Goal: Task Accomplishment & Management: Use online tool/utility

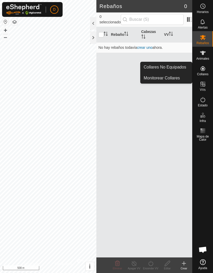
click at [176, 78] on span "Monitorear Collares" at bounding box center [162, 78] width 36 height 6
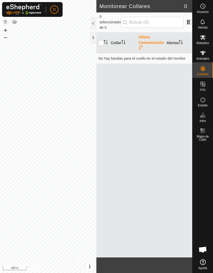
click at [92, 35] on div at bounding box center [93, 37] width 6 height 12
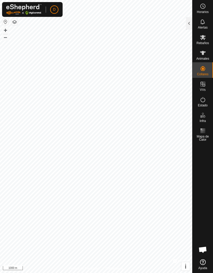
click at [6, 21] on button "button" at bounding box center [5, 22] width 6 height 6
click at [4, 19] on button "button" at bounding box center [5, 22] width 6 height 6
click at [6, 19] on button "button" at bounding box center [5, 22] width 6 height 6
click at [7, 22] on button "button" at bounding box center [5, 22] width 6 height 6
click at [3, 20] on button "button" at bounding box center [5, 22] width 6 height 6
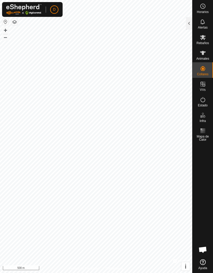
click at [3, 20] on button "button" at bounding box center [5, 22] width 6 height 6
click at [204, 136] on span "Mapa de Calor" at bounding box center [203, 138] width 18 height 6
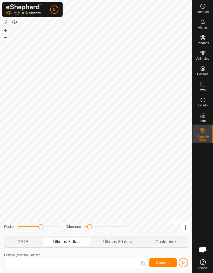
type input "[DATE] - [DATE]"
click at [204, 136] on span "Mapa de Calor" at bounding box center [203, 138] width 18 height 6
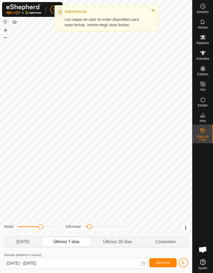
click at [205, 137] on span "Mapa de Calor" at bounding box center [203, 138] width 18 height 6
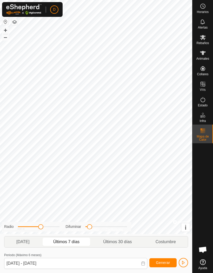
click at [206, 162] on div at bounding box center [203, 200] width 21 height 114
click at [6, 25] on button "button" at bounding box center [5, 22] width 6 height 6
click at [8, 22] on button "button" at bounding box center [5, 22] width 6 height 6
click at [17, 21] on button "button" at bounding box center [14, 22] width 6 height 6
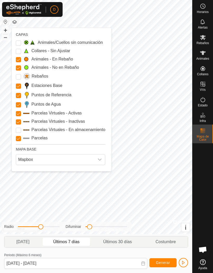
click at [17, 51] on Unfitted "Collares - Sin Ajustar" at bounding box center [18, 51] width 5 height 5
click at [18, 52] on Unfitted "Collares - Sin Ajustar" at bounding box center [18, 51] width 5 height 5
click at [19, 42] on Issue "Animales/Cuellos sin comunicación" at bounding box center [18, 43] width 5 height 5
click at [20, 41] on Issue "Animales/Cuellos sin comunicación" at bounding box center [18, 43] width 5 height 5
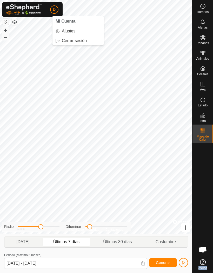
click at [61, 29] on link "Ajustes" at bounding box center [77, 31] width 51 height 8
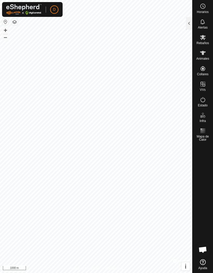
click at [186, 268] on span "i" at bounding box center [186, 266] width 2 height 7
click at [183, 265] on button "›" at bounding box center [185, 266] width 9 height 9
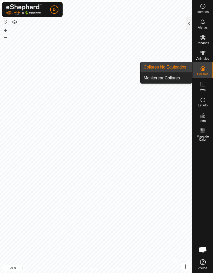
click at [179, 65] on span "Collares No Equipados" at bounding box center [165, 67] width 43 height 6
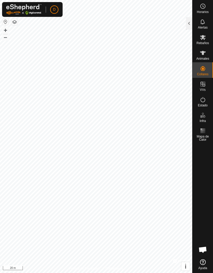
click at [188, 22] on div at bounding box center [189, 23] width 6 height 12
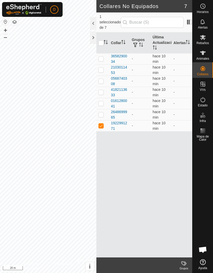
click at [103, 112] on p-checkbox at bounding box center [100, 114] width 5 height 4
checkbox input "true"
click at [104, 98] on td at bounding box center [102, 103] width 12 height 11
checkbox input "true"
click at [104, 87] on td at bounding box center [102, 92] width 12 height 11
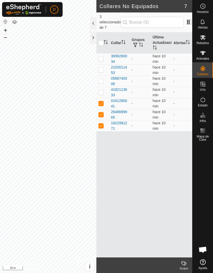
checkbox input "true"
click at [104, 76] on td at bounding box center [102, 81] width 12 height 11
checkbox input "false"
click at [103, 68] on p-checkbox at bounding box center [100, 70] width 5 height 4
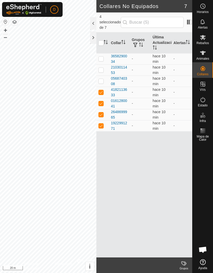
checkbox input "true"
click at [106, 54] on td at bounding box center [102, 58] width 12 height 11
checkbox input "true"
click at [103, 79] on p-checkbox at bounding box center [100, 81] width 5 height 4
checkbox input "true"
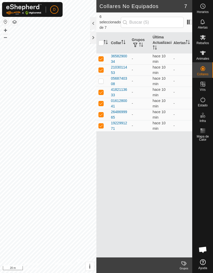
checkbox input "true"
click at [185, 19] on span at bounding box center [189, 22] width 8 height 8
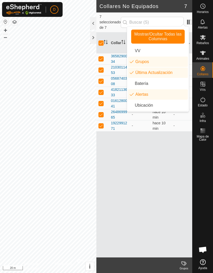
click at [146, 84] on li "Batería" at bounding box center [158, 83] width 60 height 10
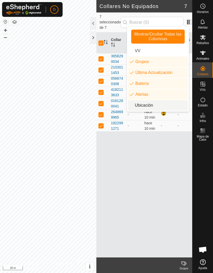
click at [163, 105] on li "Ubicación" at bounding box center [158, 105] width 60 height 10
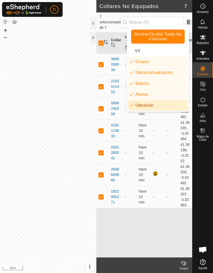
click at [167, 220] on div "Collar Grupos Última Actualización Batería Alertas Ubicación 3658290034 - hace …" at bounding box center [144, 144] width 96 height 225
click at [186, 21] on span at bounding box center [189, 22] width 8 height 8
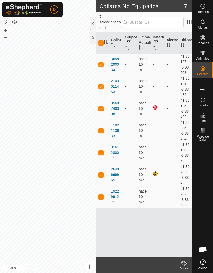
click at [185, 20] on span at bounding box center [189, 22] width 8 height 8
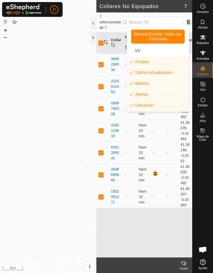
click at [172, 35] on span "Mostrar/Ocultar Todas las Columnas" at bounding box center [158, 36] width 49 height 9
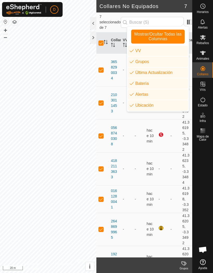
click at [176, 34] on span "Mostrar/Ocultar Todas las Columnas" at bounding box center [158, 36] width 49 height 9
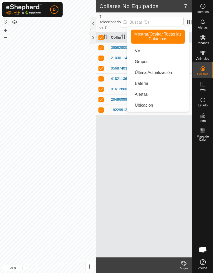
click at [176, 35] on span "Mostrar/Ocultar Todas las Columnas" at bounding box center [158, 36] width 49 height 9
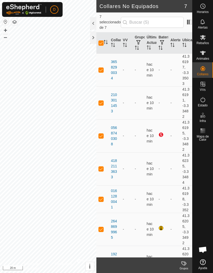
click at [116, 24] on span "7 seleccionado de 7" at bounding box center [110, 22] width 21 height 16
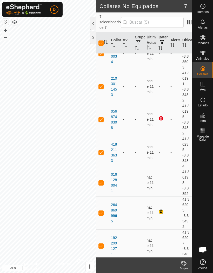
scroll to position [16, 0]
click at [165, 238] on td "-" at bounding box center [162, 246] width 12 height 33
click at [164, 210] on div at bounding box center [161, 213] width 6 height 6
click at [162, 210] on div at bounding box center [161, 213] width 6 height 6
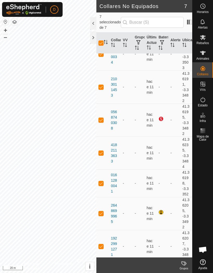
click at [162, 116] on div at bounding box center [161, 119] width 6 height 6
click at [162, 109] on td at bounding box center [162, 120] width 12 height 33
click at [164, 116] on div at bounding box center [161, 119] width 6 height 6
click at [163, 116] on div at bounding box center [161, 119] width 6 height 6
click at [162, 116] on div at bounding box center [161, 119] width 6 height 6
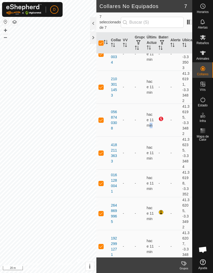
click at [161, 116] on div at bounding box center [161, 119] width 6 height 6
click at [162, 116] on div at bounding box center [161, 119] width 6 height 6
click at [164, 116] on div at bounding box center [161, 119] width 6 height 6
click at [161, 116] on div at bounding box center [161, 119] width 6 height 6
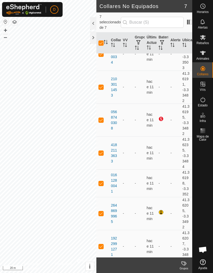
click at [165, 109] on td at bounding box center [162, 120] width 12 height 33
click at [93, 21] on div at bounding box center [93, 23] width 6 height 12
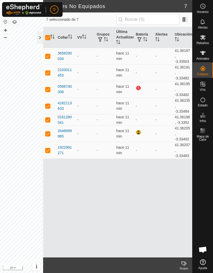
click at [139, 86] on div at bounding box center [139, 88] width 6 height 6
click at [138, 86] on div at bounding box center [139, 88] width 6 height 6
click at [140, 87] on div at bounding box center [139, 88] width 6 height 6
click at [142, 134] on div at bounding box center [139, 133] width 6 height 6
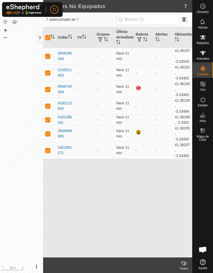
click at [139, 131] on div at bounding box center [139, 133] width 6 height 6
click at [136, 133] on div at bounding box center [139, 133] width 6 height 6
click at [137, 132] on div at bounding box center [139, 133] width 6 height 6
click at [141, 132] on div at bounding box center [139, 133] width 6 height 6
click at [139, 131] on div at bounding box center [139, 133] width 6 height 6
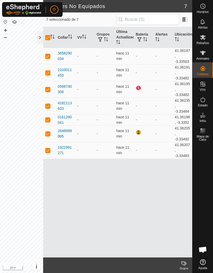
click at [138, 131] on div at bounding box center [139, 133] width 6 height 6
click at [140, 134] on div at bounding box center [139, 133] width 6 height 6
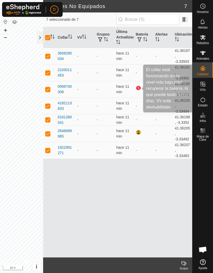
click at [139, 86] on div at bounding box center [139, 88] width 6 height 6
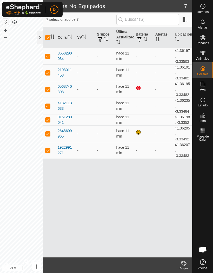
click at [185, 21] on span at bounding box center [185, 19] width 8 height 8
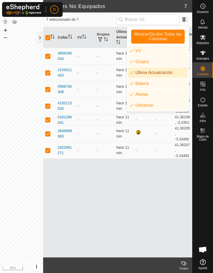
click at [155, 74] on li "Última Actualización" at bounding box center [158, 73] width 60 height 10
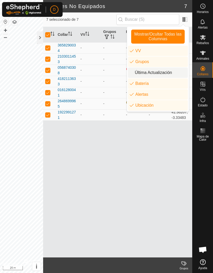
click at [155, 73] on li "Última Actualización" at bounding box center [158, 73] width 60 height 10
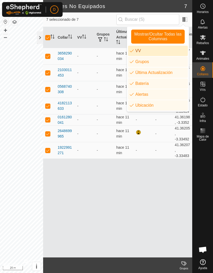
click at [155, 52] on li "VV" at bounding box center [158, 51] width 60 height 10
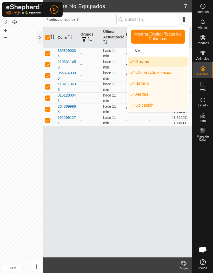
click at [134, 61] on icon "common.btn.groups" at bounding box center [132, 62] width 4 height 4
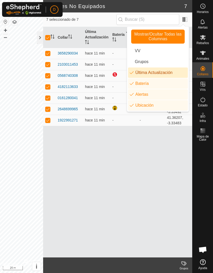
click at [136, 73] on li "Última Actualización" at bounding box center [158, 73] width 60 height 10
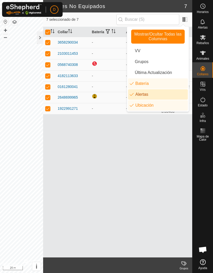
click at [136, 98] on li "Alertas" at bounding box center [158, 94] width 60 height 10
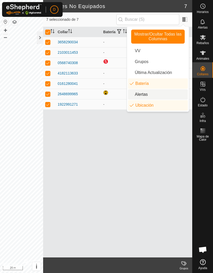
click at [133, 108] on icon "common.label.location" at bounding box center [132, 105] width 4 height 4
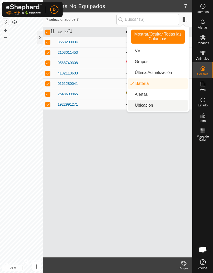
click at [144, 133] on div "Collar Batería 3658290034 - 2103011453 - 0568740308 4182113633 - 0161280041 - 2…" at bounding box center [117, 142] width 149 height 231
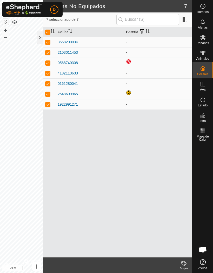
click at [157, 130] on div "Collar Batería 3658290034 - 2103011453 - 0568740308 4182113633 - 0161280041 - 2…" at bounding box center [117, 142] width 149 height 231
click at [129, 59] on div at bounding box center [129, 62] width 6 height 6
click at [145, 62] on td at bounding box center [158, 63] width 68 height 10
click at [76, 62] on div "0568740308" at bounding box center [68, 62] width 20 height 5
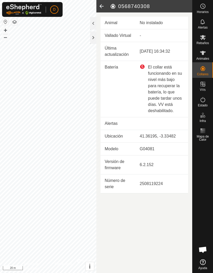
click at [156, 203] on article "0568740308 Animal No instalado Vallado Virtual - Última actualización [DATE] 16…" at bounding box center [144, 136] width 96 height 273
click at [91, 36] on div at bounding box center [93, 37] width 6 height 12
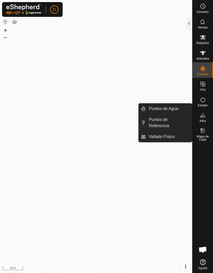
click at [204, 118] on icon at bounding box center [203, 115] width 6 height 6
click at [203, 120] on span "Infra" at bounding box center [203, 121] width 6 height 3
click at [204, 135] on span "Mapa de Calor" at bounding box center [203, 138] width 18 height 6
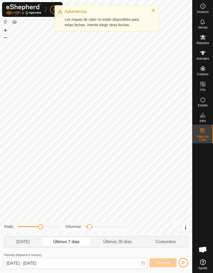
click at [156, 10] on button "Close" at bounding box center [153, 10] width 7 height 7
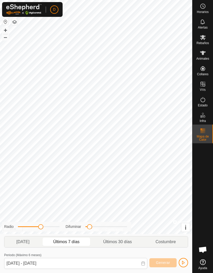
click at [204, 137] on span "Mapa de Calor" at bounding box center [203, 138] width 18 height 6
click at [186, 265] on button "button" at bounding box center [183, 262] width 9 height 9
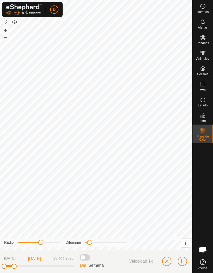
click at [168, 263] on span "button" at bounding box center [167, 262] width 4 height 4
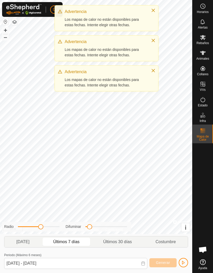
click at [181, 229] on button "i" at bounding box center [185, 227] width 9 height 9
click at [186, 229] on span "›" at bounding box center [186, 227] width 2 height 7
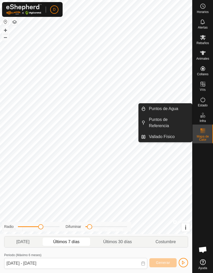
click at [172, 136] on span "Vallado Físico" at bounding box center [162, 137] width 26 height 6
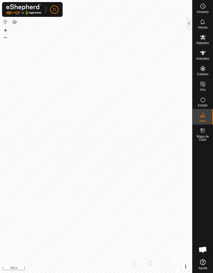
click at [17, 22] on button "button" at bounding box center [14, 22] width 6 height 6
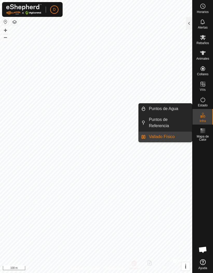
click at [173, 138] on span "Vallado Físico" at bounding box center [162, 137] width 26 height 6
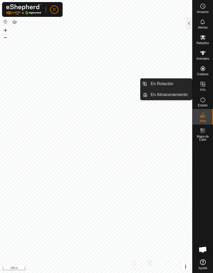
click at [174, 82] on link "En Rotación" at bounding box center [170, 84] width 44 height 10
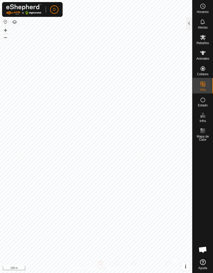
click at [188, 20] on div at bounding box center [189, 23] width 6 height 12
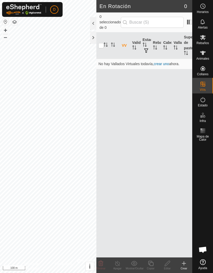
click at [161, 62] on link "crear uno" at bounding box center [161, 64] width 15 height 4
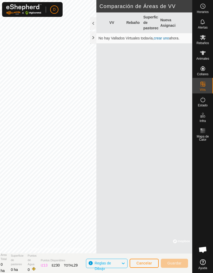
click at [95, 35] on div at bounding box center [93, 37] width 6 height 12
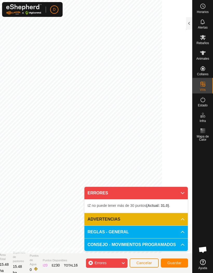
click at [181, 194] on icon at bounding box center [183, 193] width 4 height 4
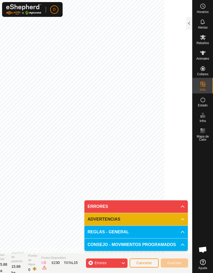
click at [94, 261] on div "Errores" at bounding box center [107, 263] width 42 height 9
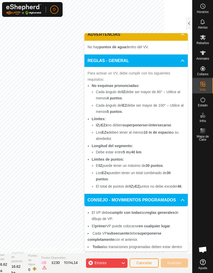
scroll to position [30, 0]
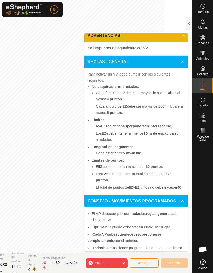
click at [177, 171] on li "Los EZs pueden tener un total combinado de 30 puntos ." at bounding box center [140, 177] width 89 height 12
click at [121, 263] on icon at bounding box center [123, 263] width 4 height 7
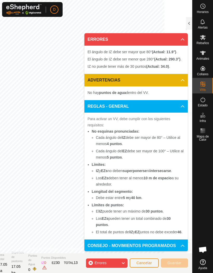
click at [183, 37] on icon at bounding box center [183, 39] width 4 height 4
click at [182, 33] on p-accordion-header "ERRORES" at bounding box center [135, 39] width 103 height 12
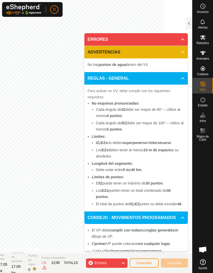
click at [144, 261] on button "Cancelar" at bounding box center [144, 263] width 29 height 9
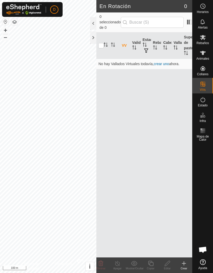
click at [163, 62] on link "crear uno" at bounding box center [161, 64] width 15 height 4
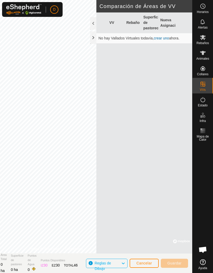
click at [96, 36] on div at bounding box center [93, 37] width 6 height 12
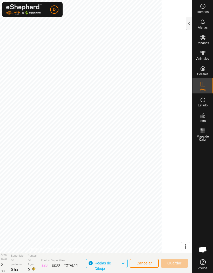
click at [145, 259] on button "Cancelar" at bounding box center [144, 263] width 29 height 9
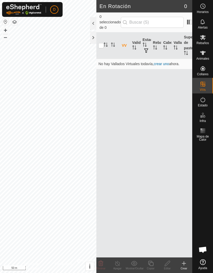
click at [167, 62] on link "crear uno" at bounding box center [161, 64] width 15 height 4
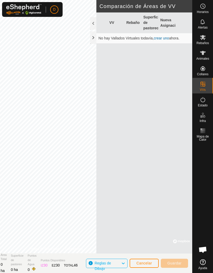
click at [96, 23] on div at bounding box center [93, 23] width 6 height 12
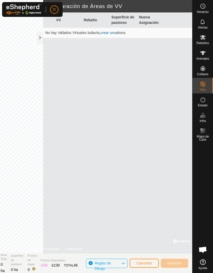
click at [41, 39] on div at bounding box center [40, 37] width 6 height 12
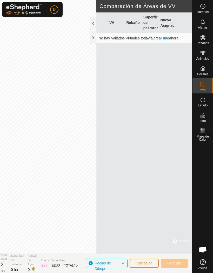
click at [94, 37] on div at bounding box center [93, 37] width 6 height 12
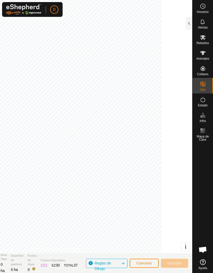
click at [48, 263] on div "IZ 21" at bounding box center [44, 265] width 7 height 5
click at [144, 261] on span "Cancelar" at bounding box center [144, 263] width 16 height 4
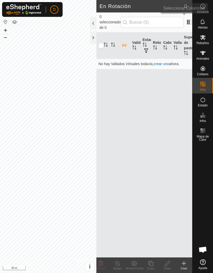
click at [185, 20] on span at bounding box center [189, 22] width 8 height 8
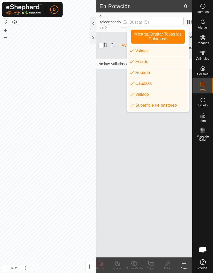
click at [159, 107] on li "Superficie de pastoreo" at bounding box center [158, 105] width 60 height 10
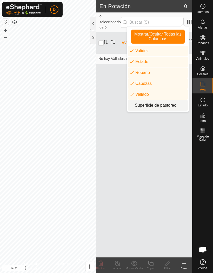
click at [174, 37] on span "Mostrar/Ocultar Todas las Columnas" at bounding box center [158, 36] width 49 height 9
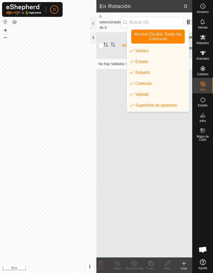
click at [142, 140] on div "VV Validez Estado Rebaño Cabezas Vallado Superficie de pastoreo No hay Vallados…" at bounding box center [144, 144] width 96 height 225
click at [93, 37] on div at bounding box center [93, 37] width 6 height 12
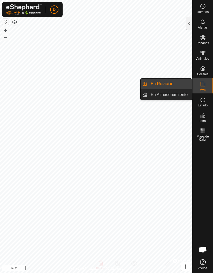
click at [177, 95] on span "En Almacenamiento" at bounding box center [169, 95] width 37 height 6
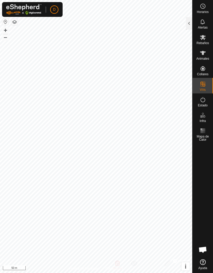
click at [191, 23] on div at bounding box center [189, 23] width 6 height 12
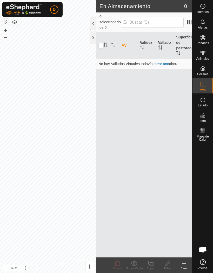
click at [164, 62] on link "crear uno" at bounding box center [161, 64] width 15 height 4
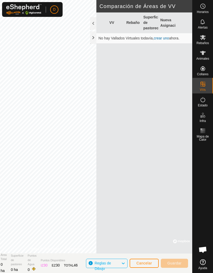
click at [95, 36] on div at bounding box center [93, 37] width 6 height 12
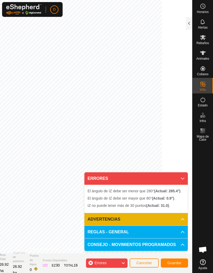
click at [183, 178] on icon at bounding box center [183, 179] width 4 height 4
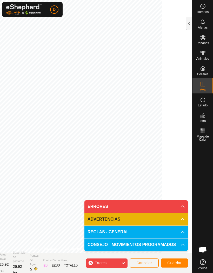
click at [181, 205] on icon at bounding box center [183, 207] width 4 height 4
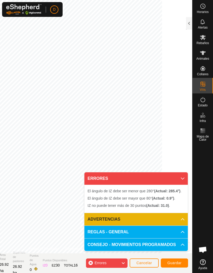
click at [181, 177] on icon at bounding box center [183, 179] width 4 height 4
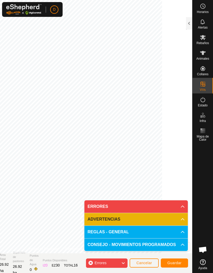
click at [182, 246] on icon at bounding box center [183, 245] width 4 height 4
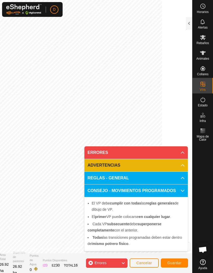
click at [183, 193] on icon at bounding box center [183, 191] width 4 height 4
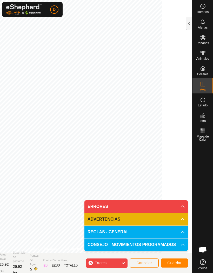
click at [182, 201] on p-accordion-header "ERRORES" at bounding box center [135, 207] width 103 height 12
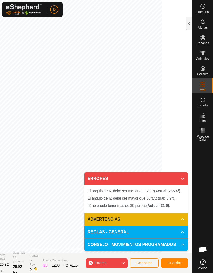
click at [184, 231] on icon at bounding box center [183, 232] width 4 height 4
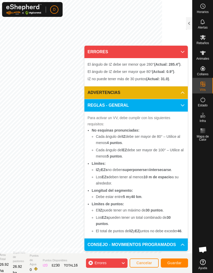
click at [180, 100] on p-accordion-header "REGLAS - GENERAL" at bounding box center [135, 105] width 103 height 12
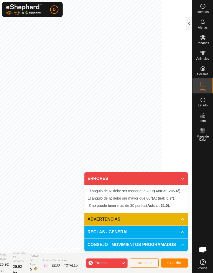
click at [185, 219] on p-accordion-header "ADVERTENCIAS" at bounding box center [135, 219] width 103 height 12
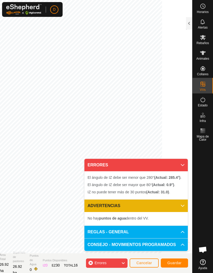
click at [182, 202] on p-accordion-header "ADVERTENCIAS" at bounding box center [135, 206] width 103 height 12
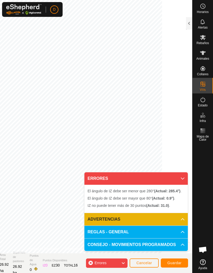
click at [183, 180] on icon at bounding box center [183, 179] width 4 height 4
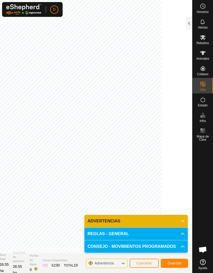
click at [178, 263] on span "Guardar" at bounding box center [174, 263] width 14 height 4
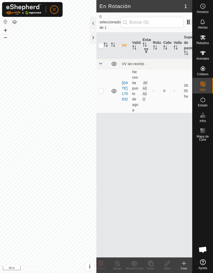
click at [93, 38] on div at bounding box center [93, 37] width 6 height 12
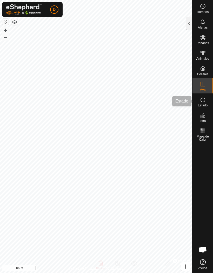
click at [206, 102] on es-activation-svg-icon at bounding box center [202, 100] width 9 height 8
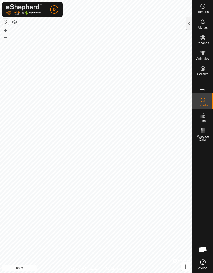
click at [206, 102] on es-activation-svg-icon at bounding box center [202, 100] width 9 height 8
click at [192, 23] on div at bounding box center [189, 23] width 6 height 12
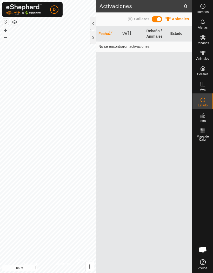
click at [175, 17] on span "Animales" at bounding box center [180, 19] width 17 height 4
click at [137, 18] on span "Collares" at bounding box center [141, 19] width 15 height 4
click at [136, 18] on span "Collares" at bounding box center [141, 19] width 15 height 4
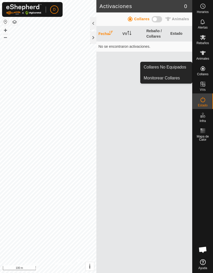
click at [180, 70] on span "Collares No Equipados" at bounding box center [165, 67] width 43 height 6
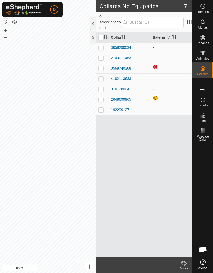
click at [102, 45] on p-checkbox at bounding box center [100, 47] width 5 height 4
checkbox input "true"
click at [99, 56] on p-checkbox at bounding box center [100, 58] width 5 height 4
checkbox input "true"
click at [101, 66] on p-checkbox at bounding box center [100, 68] width 5 height 4
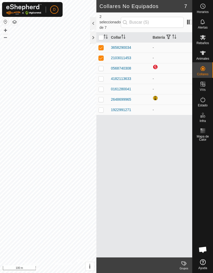
checkbox input "true"
click at [99, 74] on td at bounding box center [102, 79] width 12 height 10
checkbox input "true"
click at [100, 87] on p-checkbox at bounding box center [100, 89] width 5 height 4
checkbox input "true"
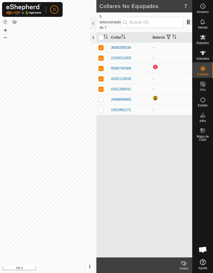
click at [100, 94] on td at bounding box center [102, 99] width 12 height 10
checkbox input "true"
click at [101, 108] on p-checkbox at bounding box center [100, 110] width 5 height 4
checkbox input "true"
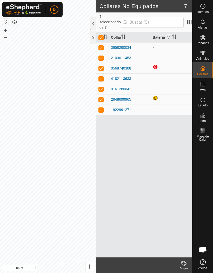
click at [154, 105] on td "-" at bounding box center [172, 110] width 42 height 10
click at [157, 96] on div at bounding box center [156, 99] width 6 height 6
click at [156, 96] on div at bounding box center [156, 99] width 6 height 6
click at [154, 64] on div at bounding box center [156, 67] width 6 height 6
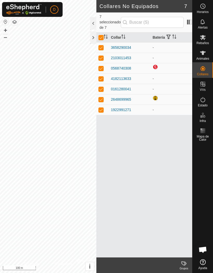
click at [158, 96] on div at bounding box center [156, 99] width 6 height 6
click at [157, 96] on div at bounding box center [156, 99] width 6 height 6
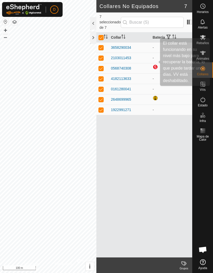
click at [157, 64] on div at bounding box center [156, 67] width 6 height 6
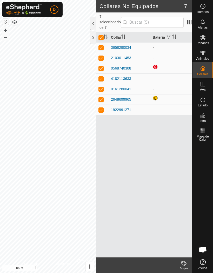
click at [156, 64] on div at bounding box center [156, 67] width 6 height 6
click at [155, 64] on div at bounding box center [156, 67] width 6 height 6
click at [170, 64] on td at bounding box center [172, 68] width 42 height 10
click at [169, 105] on td "-" at bounding box center [172, 110] width 42 height 10
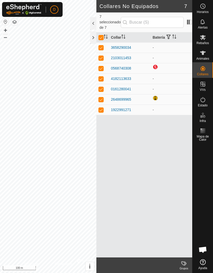
click at [157, 64] on div at bounding box center [156, 67] width 6 height 6
click at [185, 21] on span at bounding box center [189, 22] width 8 height 8
click at [93, 23] on div at bounding box center [93, 23] width 6 height 12
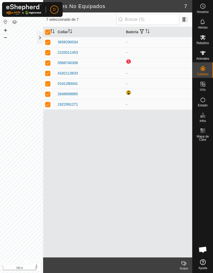
click at [187, 17] on span at bounding box center [185, 19] width 8 height 8
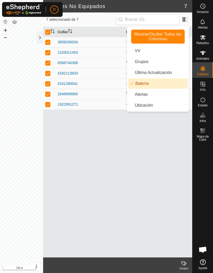
click at [157, 87] on li "Batería" at bounding box center [158, 83] width 60 height 10
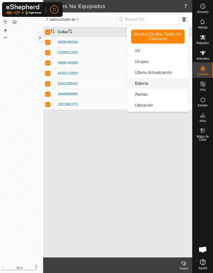
click at [158, 86] on li "Batería" at bounding box center [158, 83] width 60 height 10
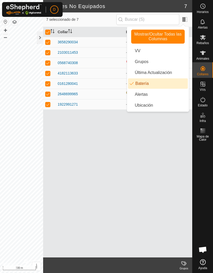
click at [166, 32] on span "Mostrar/Ocultar Todas las Columnas" at bounding box center [158, 36] width 49 height 9
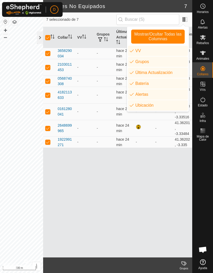
click at [125, 157] on div "Collar VV Grupos Última Actualización Batería Alertas Ubicación 3658290034 - - …" at bounding box center [117, 142] width 149 height 231
click at [137, 173] on div "Collar VV Grupos Última Actualización Batería Alertas Ubicación 3658290034 - - …" at bounding box center [117, 142] width 149 height 231
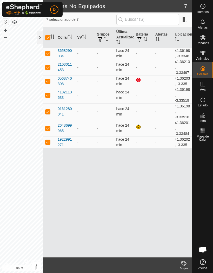
click at [143, 38] on button "button" at bounding box center [139, 39] width 7 height 5
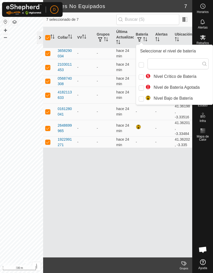
click at [159, 158] on div "Collar VV Grupos Última Actualización Batería Alertas Ubicación 3658290034 - - …" at bounding box center [117, 142] width 149 height 231
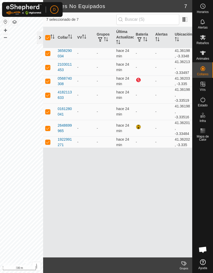
click at [138, 126] on div at bounding box center [139, 127] width 6 height 6
click at [139, 126] on div at bounding box center [139, 127] width 6 height 6
click at [140, 34] on th "Batería" at bounding box center [143, 37] width 19 height 21
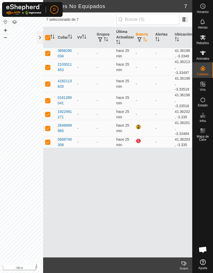
click at [143, 37] on button "button" at bounding box center [139, 39] width 7 height 5
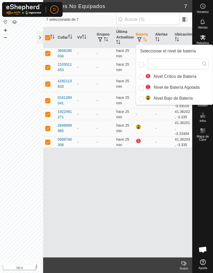
click at [168, 168] on div "Collar VV Grupos Última Actualización Batería Alertas Ubicación 3658290034 - - …" at bounding box center [117, 142] width 149 height 231
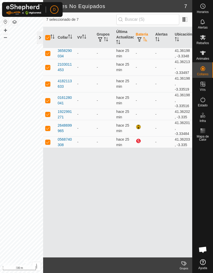
click at [102, 38] on span "button" at bounding box center [100, 39] width 4 height 4
click at [99, 38] on button "button" at bounding box center [100, 39] width 7 height 5
click at [142, 142] on div at bounding box center [139, 141] width 6 height 6
click at [139, 141] on div at bounding box center [139, 141] width 6 height 6
click at [141, 142] on div at bounding box center [139, 141] width 6 height 6
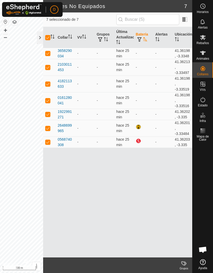
click at [140, 41] on span "button" at bounding box center [139, 39] width 4 height 4
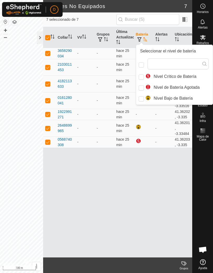
click at [140, 174] on div "Collar VV Grupos Última Actualización Batería Alertas Ubicación 3658290034 - - …" at bounding box center [117, 142] width 149 height 231
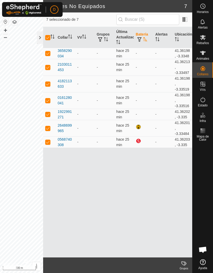
click at [37, 36] on div at bounding box center [40, 37] width 6 height 12
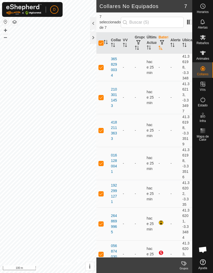
click at [92, 36] on div at bounding box center [93, 37] width 6 height 12
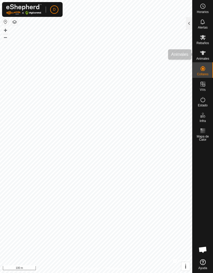
click at [202, 54] on icon at bounding box center [203, 53] width 6 height 4
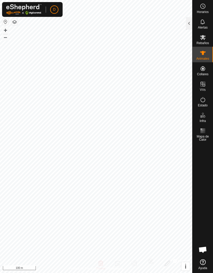
click at [201, 55] on icon at bounding box center [203, 53] width 6 height 6
click at [188, 24] on div at bounding box center [189, 23] width 6 height 12
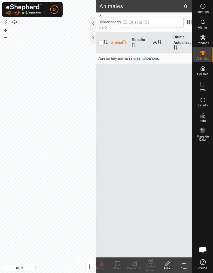
click at [91, 22] on div at bounding box center [93, 23] width 6 height 12
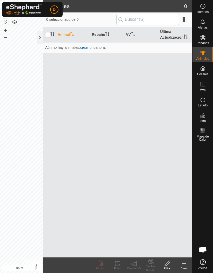
click at [87, 46] on span "crear uno" at bounding box center [87, 47] width 15 height 4
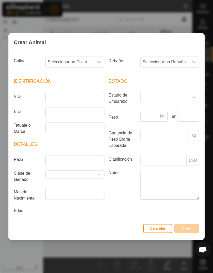
click at [188, 61] on span "Seleccionar un Rebaño" at bounding box center [165, 62] width 48 height 10
click at [193, 62] on icon "dropdown trigger" at bounding box center [194, 62] width 4 height 4
click at [188, 93] on span at bounding box center [165, 97] width 48 height 10
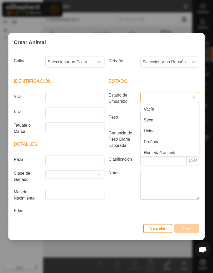
click at [193, 100] on icon "dropdown trigger" at bounding box center [194, 98] width 4 height 4
click at [189, 162] on p-inputgroup-addon "LSU" at bounding box center [193, 160] width 12 height 11
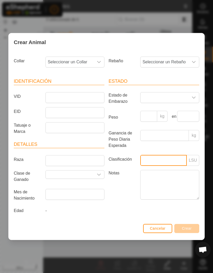
click at [179, 163] on input "Clasificación" at bounding box center [163, 160] width 47 height 11
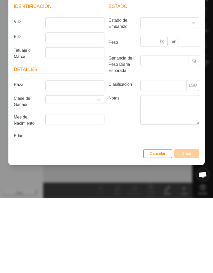
click at [184, 136] on div "Estado Estado de Embarazo Peso kg en Ganancia de Peso Diaria Esperada kg Clasif…" at bounding box center [154, 147] width 95 height 151
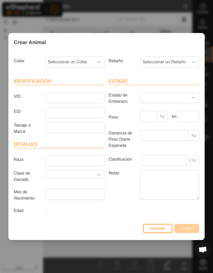
click at [176, 223] on div "Cancelar Crear" at bounding box center [107, 231] width 196 height 18
click at [156, 225] on button "Cancelar" at bounding box center [157, 228] width 29 height 9
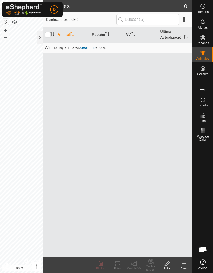
click at [40, 38] on div at bounding box center [40, 37] width 6 height 12
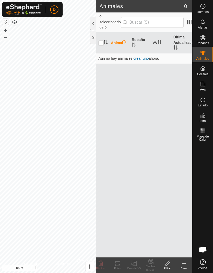
click at [93, 39] on div at bounding box center [93, 37] width 6 height 12
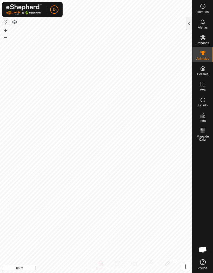
click at [203, 35] on icon at bounding box center [203, 37] width 6 height 5
click at [201, 8] on icon at bounding box center [203, 6] width 6 height 6
click at [186, 24] on div at bounding box center [189, 23] width 6 height 12
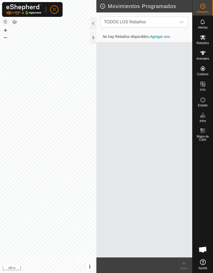
click at [94, 23] on div at bounding box center [93, 23] width 6 height 12
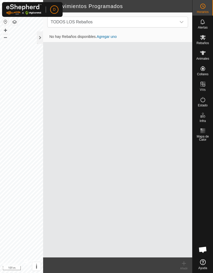
click at [182, 21] on icon "dropdown trigger" at bounding box center [182, 22] width 4 height 4
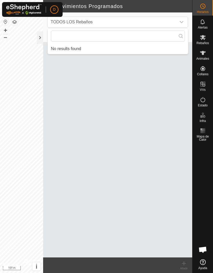
click at [182, 22] on icon "dropdown trigger" at bounding box center [182, 22] width 4 height 4
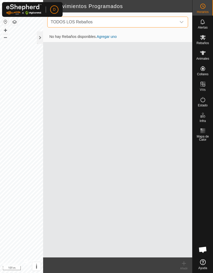
click at [41, 38] on div at bounding box center [40, 37] width 6 height 12
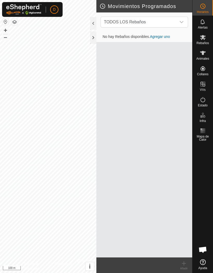
click at [90, 38] on div at bounding box center [93, 37] width 6 height 12
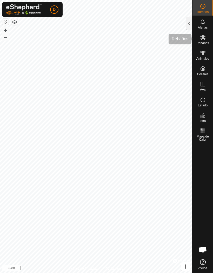
click at [205, 40] on icon at bounding box center [203, 37] width 6 height 6
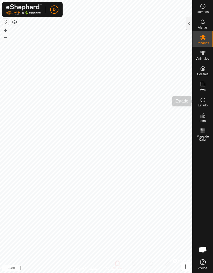
click at [203, 103] on icon at bounding box center [203, 100] width 6 height 6
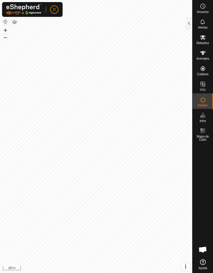
click at [188, 23] on div at bounding box center [189, 23] width 6 height 12
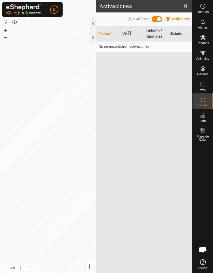
click at [93, 23] on div at bounding box center [93, 23] width 6 height 12
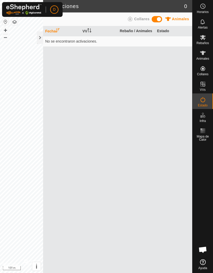
click at [131, 18] on icon at bounding box center [130, 19] width 5 height 5
click at [170, 19] on icon at bounding box center [168, 19] width 6 height 6
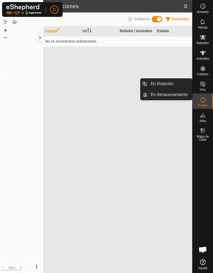
click at [177, 93] on span "En Almacenamiento" at bounding box center [169, 95] width 37 height 6
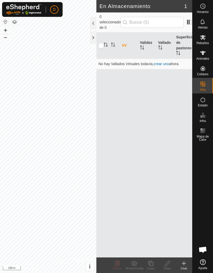
click at [95, 23] on div at bounding box center [93, 23] width 6 height 12
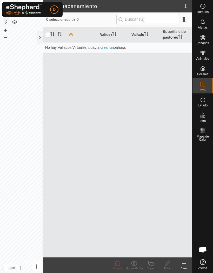
click at [38, 38] on div at bounding box center [40, 37] width 6 height 12
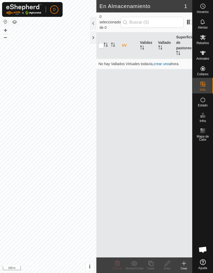
click at [92, 40] on div at bounding box center [93, 37] width 6 height 12
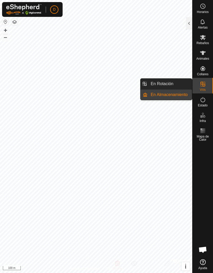
click at [180, 81] on link "En Rotación" at bounding box center [170, 84] width 44 height 10
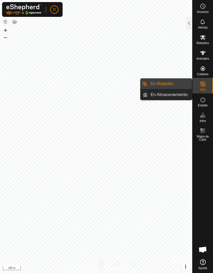
click at [182, 96] on span "En Almacenamiento" at bounding box center [169, 95] width 37 height 6
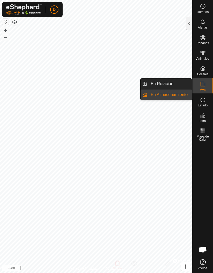
click at [190, 17] on div at bounding box center [189, 23] width 6 height 12
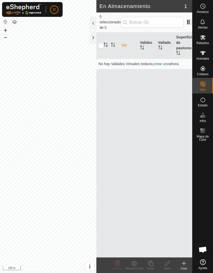
click at [102, 43] on input "checkbox" at bounding box center [100, 45] width 5 height 5
click at [96, 22] on div at bounding box center [93, 23] width 6 height 12
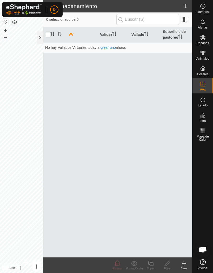
click at [49, 32] on input "checkbox" at bounding box center [47, 34] width 5 height 5
click at [186, 21] on span at bounding box center [185, 19] width 8 height 8
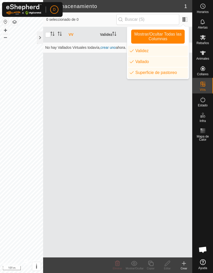
click at [152, 109] on div "VV Validez Vallado Superficie de pastoreo No hay Vallados Virtuales todavía, cr…" at bounding box center [117, 142] width 149 height 231
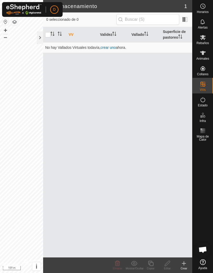
click at [52, 34] on icon "Activar para ordenar" at bounding box center [52, 34] width 4 height 4
click at [50, 35] on input "checkbox" at bounding box center [47, 34] width 5 height 5
checkbox input "true"
click at [40, 37] on div at bounding box center [40, 37] width 6 height 12
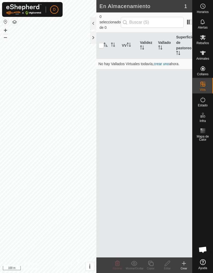
click at [96, 34] on div at bounding box center [93, 37] width 6 height 12
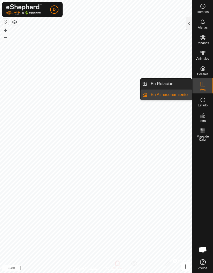
click at [179, 82] on link "En Rotación" at bounding box center [170, 84] width 44 height 10
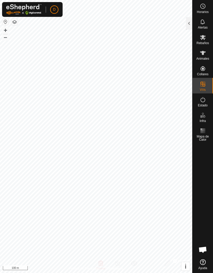
click at [7, 37] on button "–" at bounding box center [5, 37] width 6 height 6
click at [17, 21] on button "button" at bounding box center [14, 22] width 6 height 6
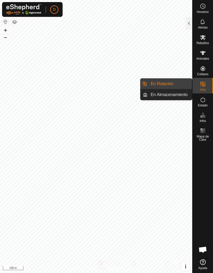
click at [174, 93] on span "En Almacenamiento" at bounding box center [169, 95] width 37 height 6
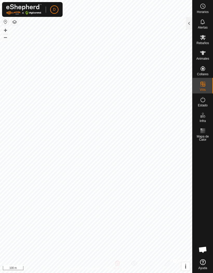
click at [189, 23] on div at bounding box center [189, 23] width 6 height 12
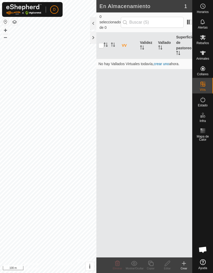
click at [160, 62] on link "crear uno" at bounding box center [161, 64] width 15 height 4
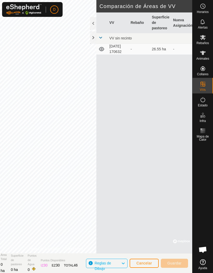
click at [96, 38] on div at bounding box center [93, 37] width 6 height 12
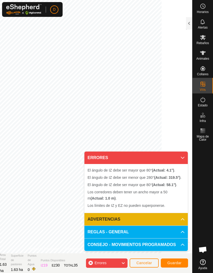
click at [183, 156] on icon at bounding box center [183, 158] width 4 height 4
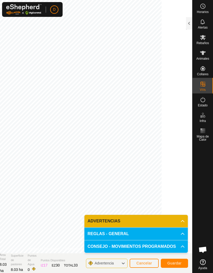
click at [175, 261] on span "Guardar" at bounding box center [174, 263] width 14 height 4
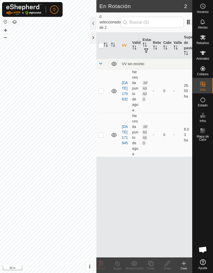
click at [91, 23] on div at bounding box center [93, 23] width 6 height 12
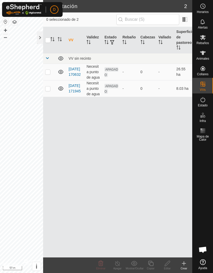
click at [47, 72] on p-checkbox at bounding box center [47, 72] width 5 height 4
checkbox input "true"
click at [49, 87] on p-checkbox at bounding box center [47, 89] width 5 height 4
checkbox input "true"
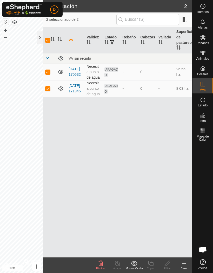
click at [46, 87] on p-checkbox at bounding box center [47, 89] width 5 height 4
checkbox input "false"
click at [48, 67] on td at bounding box center [49, 72] width 12 height 17
checkbox input "false"
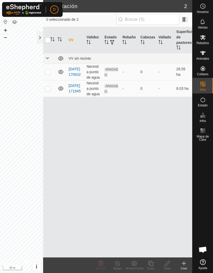
click at [51, 84] on td at bounding box center [49, 88] width 12 height 17
click at [48, 89] on p-checkbox at bounding box center [47, 89] width 5 height 4
checkbox input "false"
click at [38, 40] on div at bounding box center [40, 37] width 6 height 12
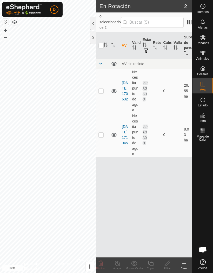
click at [92, 21] on div at bounding box center [93, 23] width 6 height 12
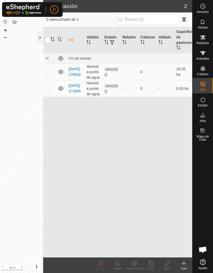
click at [39, 37] on div at bounding box center [40, 37] width 6 height 12
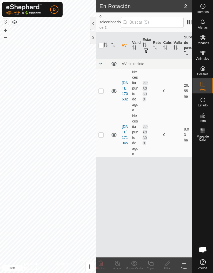
click at [92, 38] on div at bounding box center [93, 37] width 6 height 12
